Goal: Navigation & Orientation: Find specific page/section

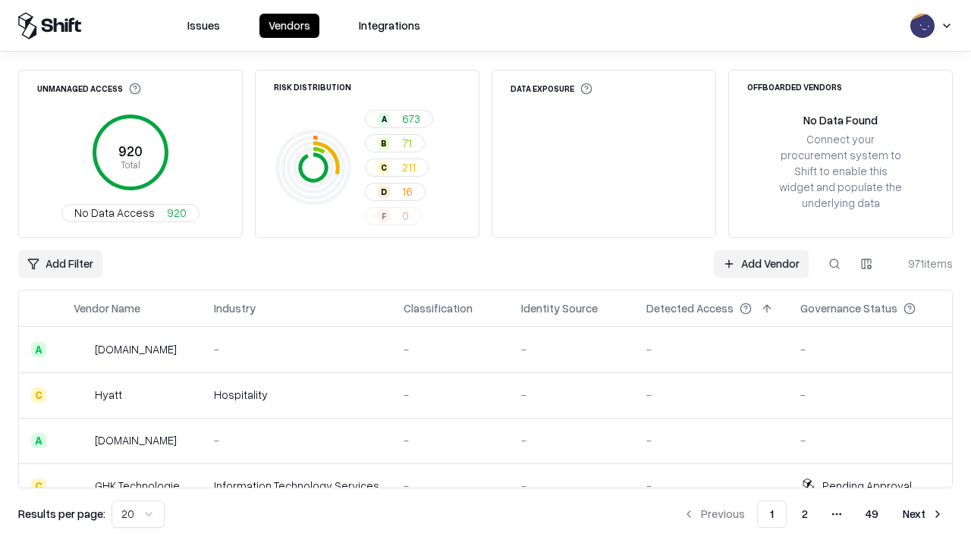
click at [138, 514] on html "Issues Vendors Integrations Unmanaged Access 920 Total No Data Access 920 Risk …" at bounding box center [485, 273] width 971 height 546
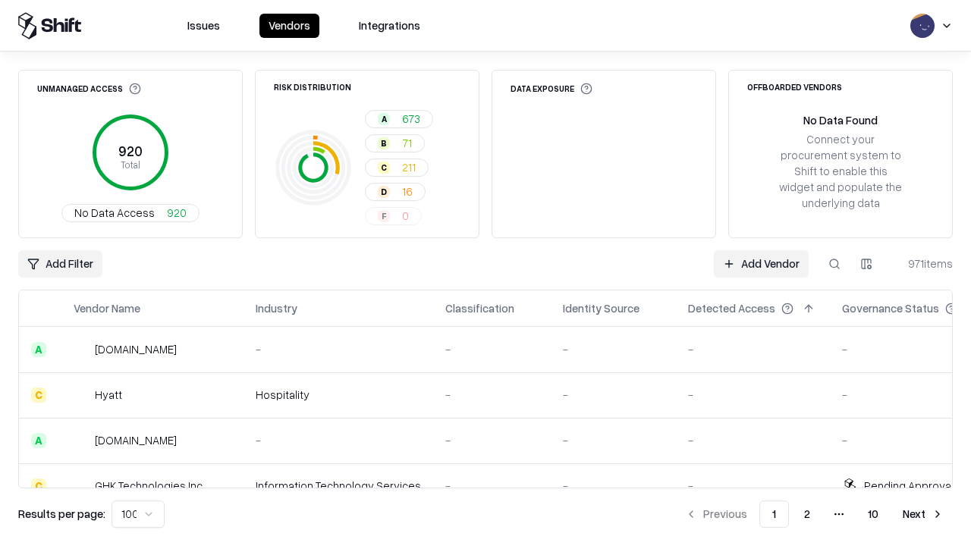
click at [923, 514] on button "Next" at bounding box center [922, 514] width 59 height 27
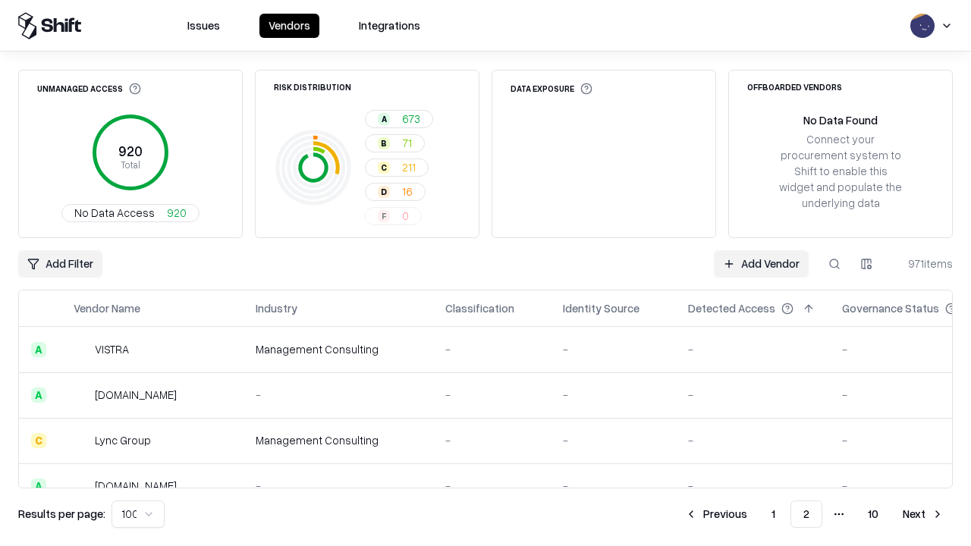
click at [923, 514] on button "Next" at bounding box center [922, 514] width 59 height 27
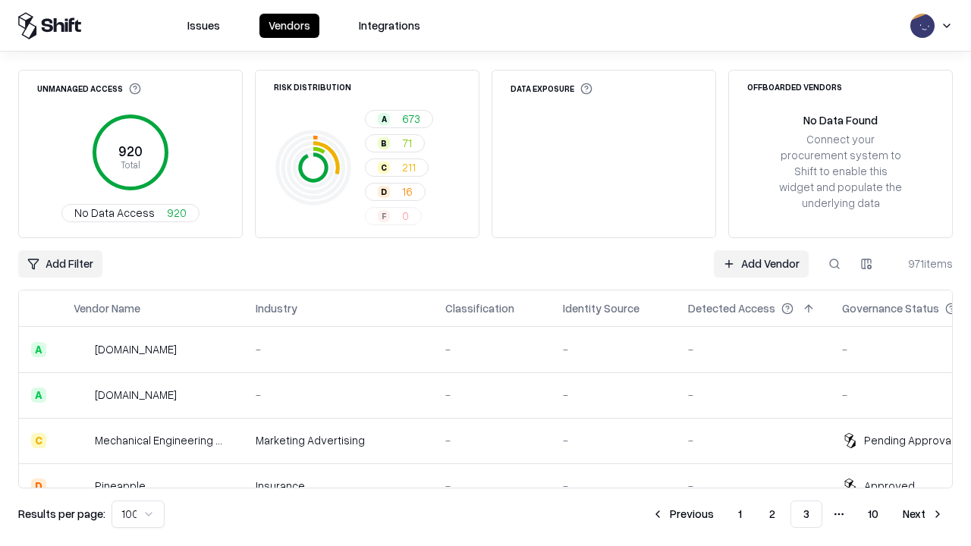
click at [923, 514] on button "Next" at bounding box center [922, 514] width 59 height 27
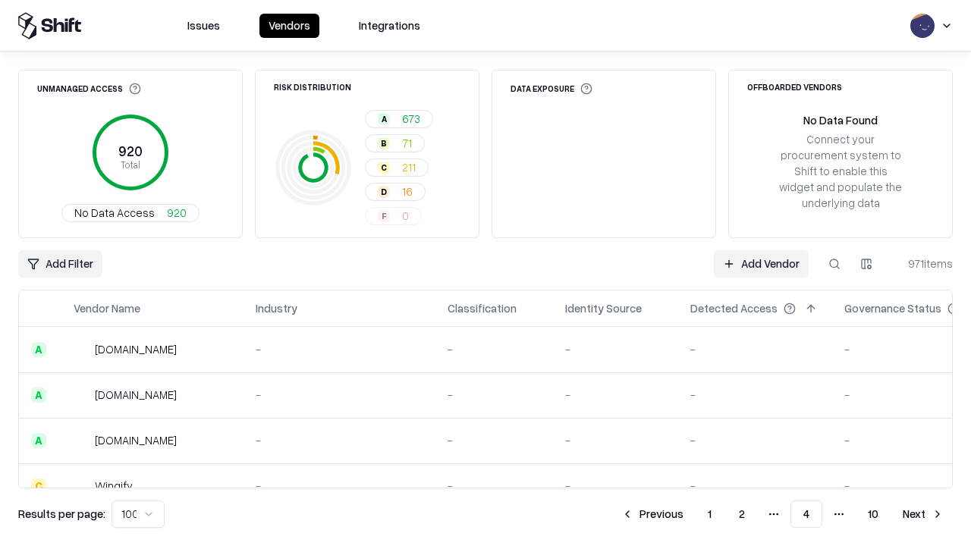
click at [923, 514] on button "Next" at bounding box center [922, 514] width 59 height 27
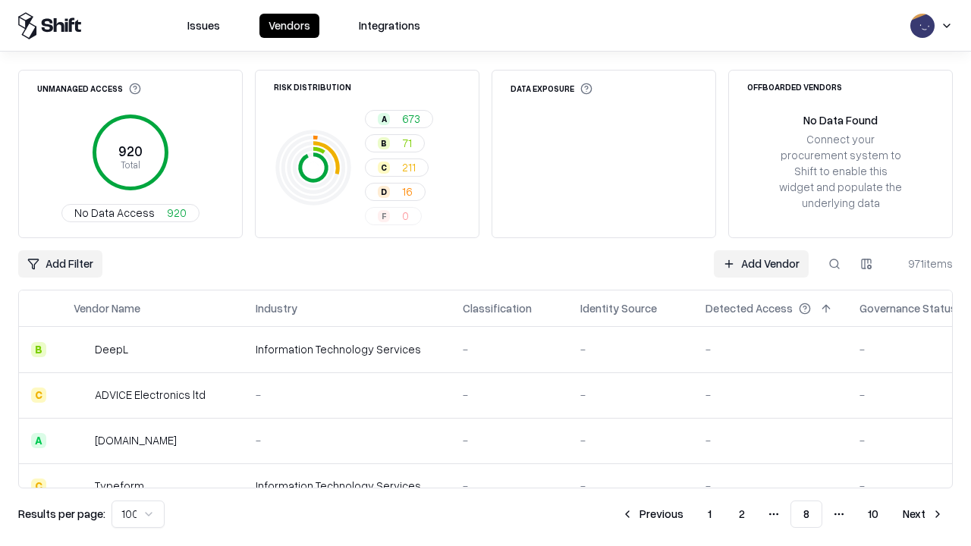
click at [923, 514] on button "Next" at bounding box center [922, 514] width 59 height 27
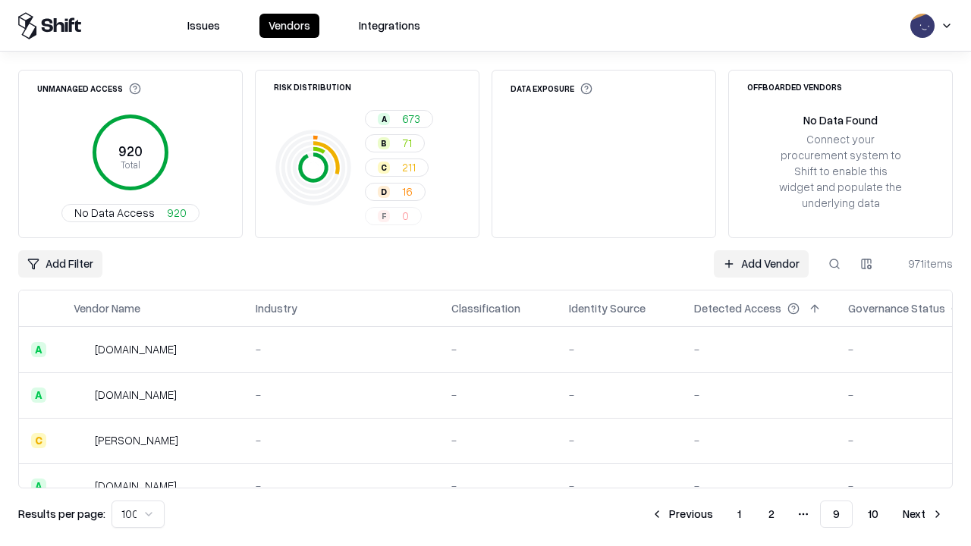
click at [923, 514] on button "Next" at bounding box center [922, 514] width 59 height 27
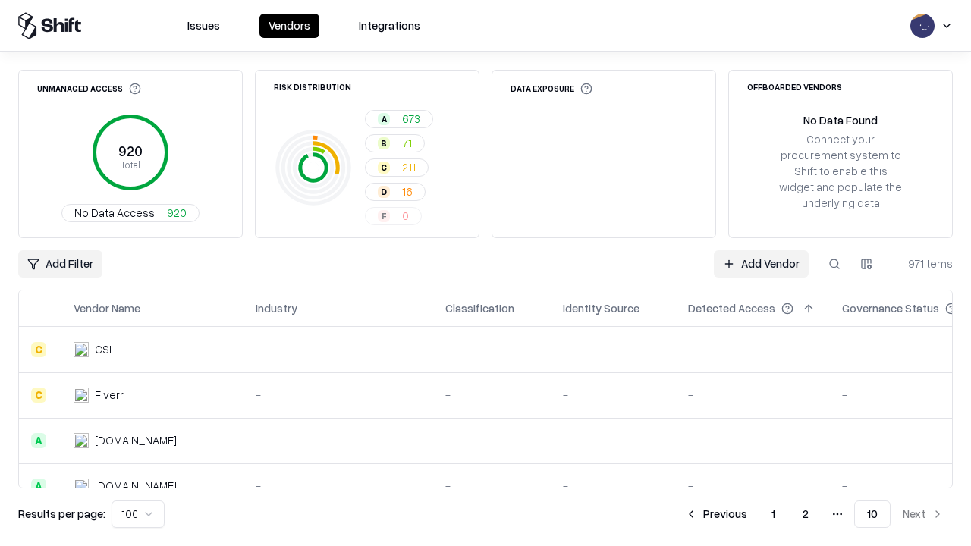
click at [716, 514] on button "Previous" at bounding box center [716, 514] width 80 height 27
click at [682, 514] on button "Previous" at bounding box center [682, 514] width 80 height 27
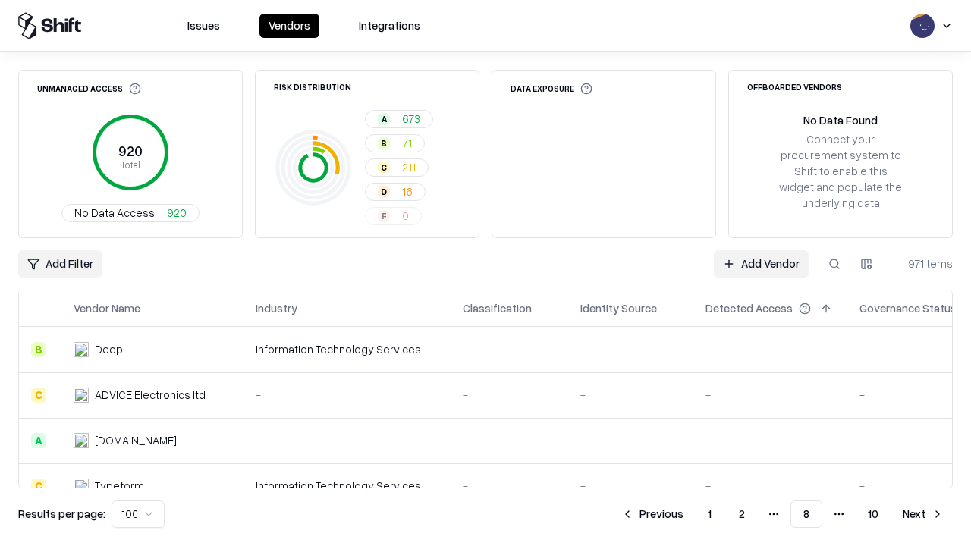
click at [652, 514] on button "Previous" at bounding box center [652, 514] width 80 height 27
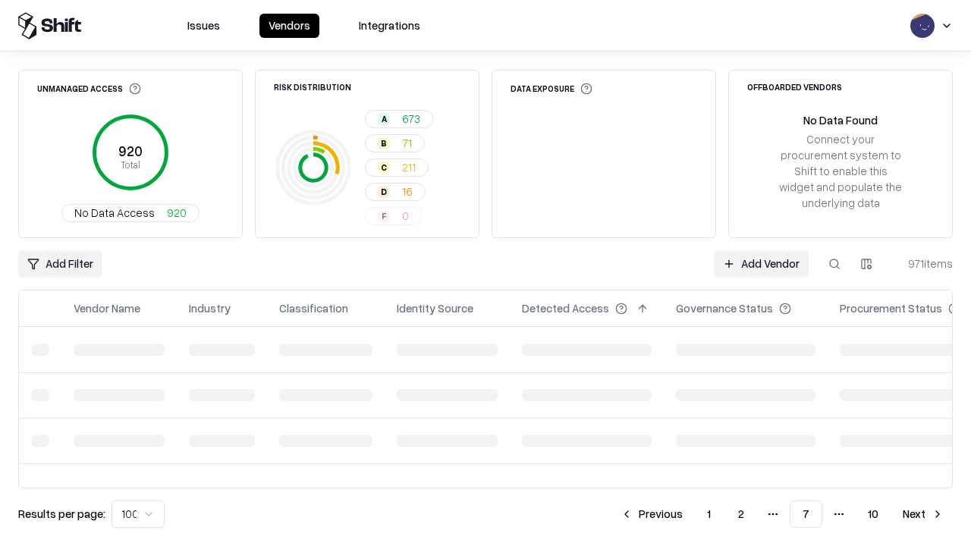
click at [651, 514] on button "Previous" at bounding box center [651, 514] width 80 height 27
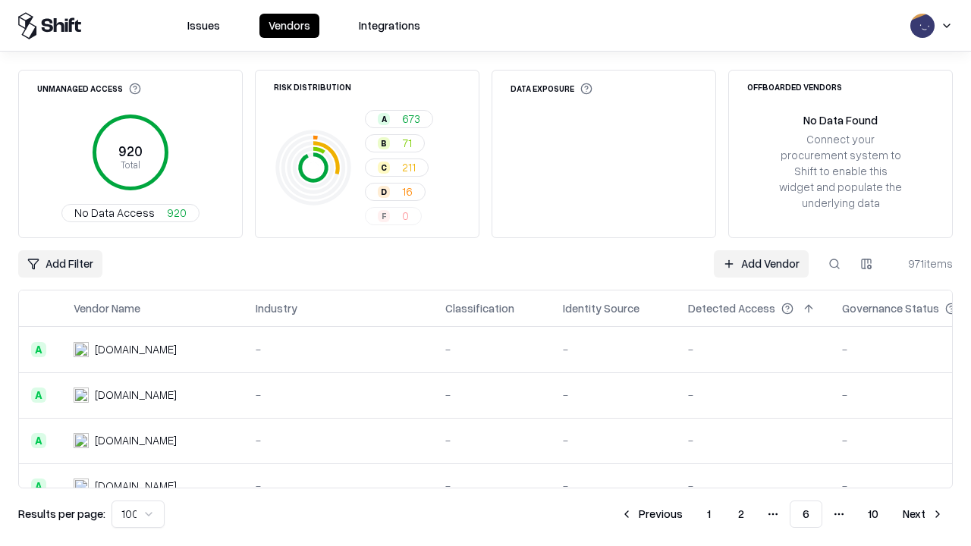
click at [651, 514] on button "Previous" at bounding box center [651, 514] width 80 height 27
click at [652, 514] on button "Previous" at bounding box center [652, 514] width 80 height 27
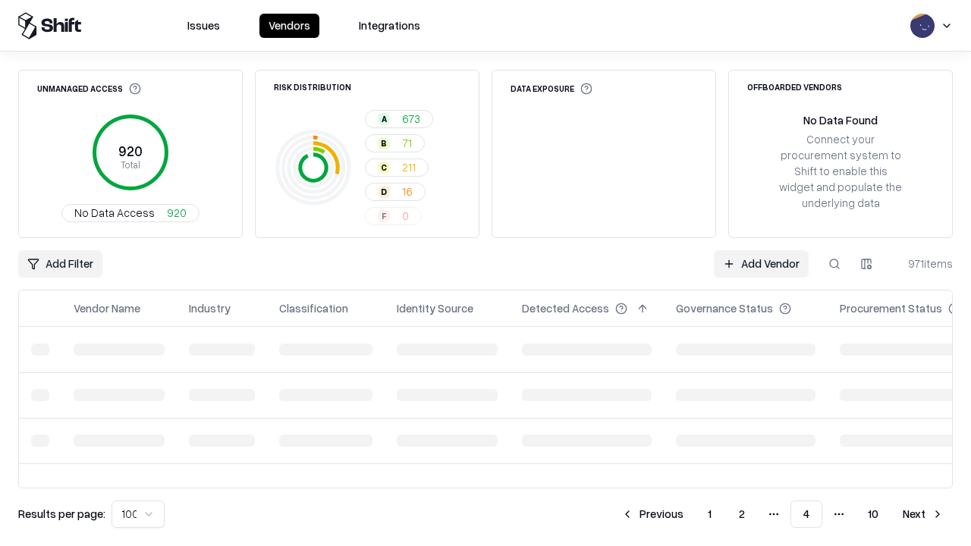
click at [652, 514] on button "Previous" at bounding box center [652, 514] width 80 height 27
